Goal: Task Accomplishment & Management: Manage account settings

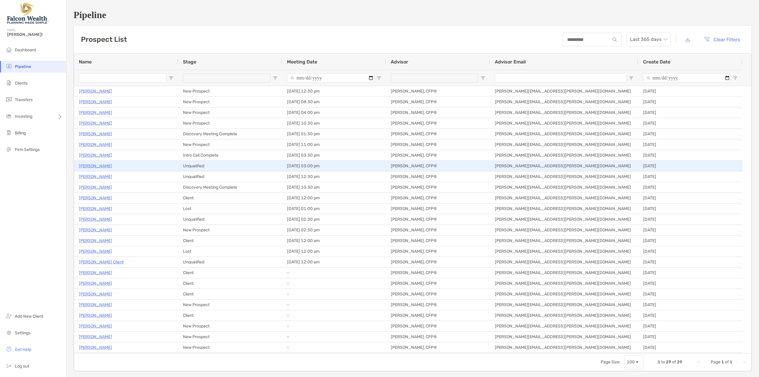
click at [97, 164] on p "Chen Boon Khor" at bounding box center [95, 165] width 33 height 7
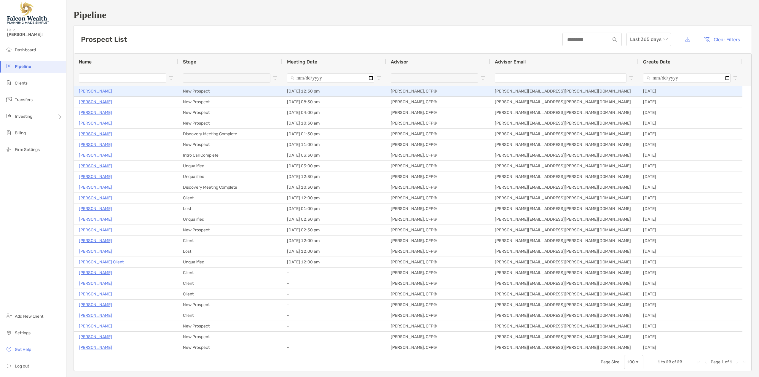
click at [96, 90] on p "[PERSON_NAME]" at bounding box center [95, 91] width 33 height 7
